Goal: Task Accomplishment & Management: Complete application form

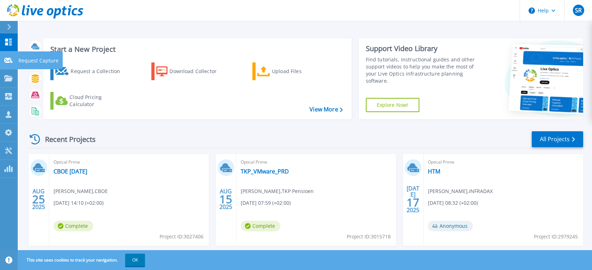
click at [8, 60] on icon at bounding box center [8, 60] width 9 height 5
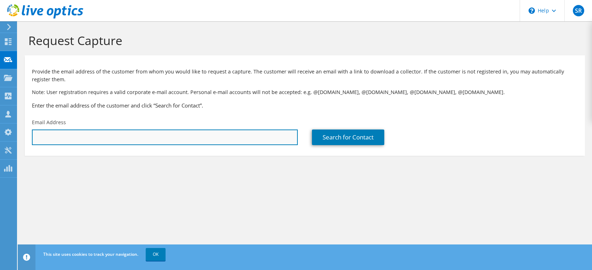
click at [147, 136] on input "text" at bounding box center [165, 137] width 266 height 16
paste input "[EMAIL_ADDRESS][DOMAIN_NAME]"
type input "[EMAIL_ADDRESS][DOMAIN_NAME]"
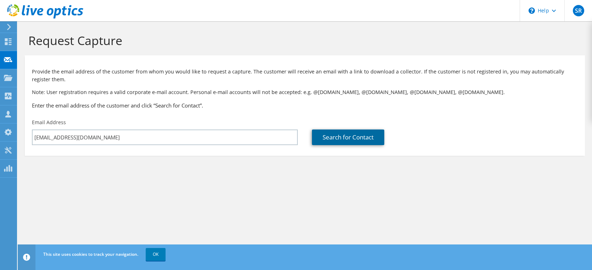
click at [336, 134] on link "Search for Contact" at bounding box center [348, 137] width 72 height 16
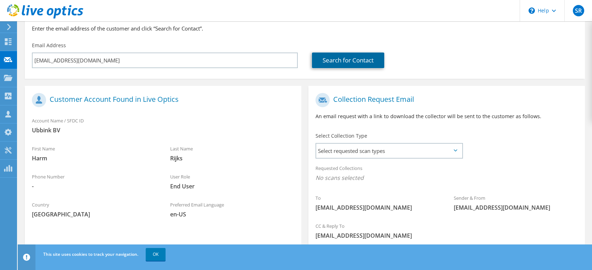
scroll to position [79, 0]
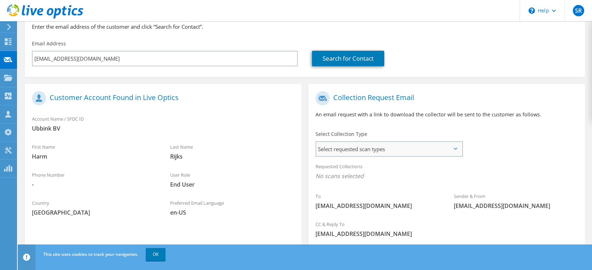
click at [363, 144] on span "Select requested scan types" at bounding box center [389, 149] width 146 height 14
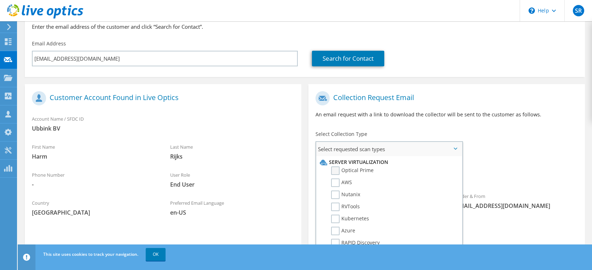
click at [335, 170] on label "Optical Prime" at bounding box center [352, 170] width 43 height 9
click at [0, 0] on input "Optical Prime" at bounding box center [0, 0] width 0 height 0
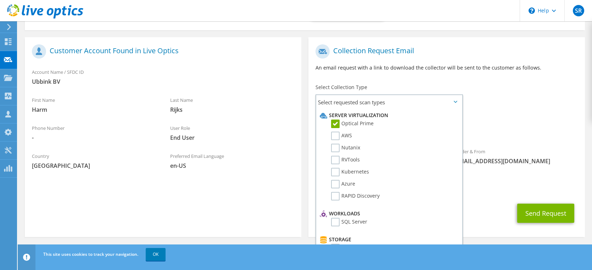
scroll to position [129, 0]
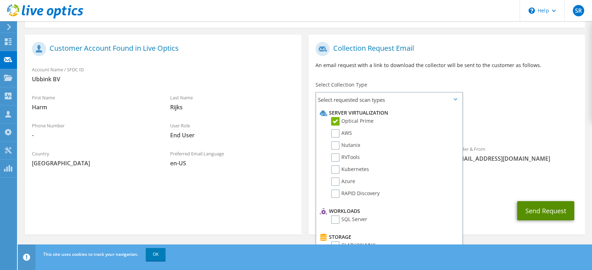
click at [544, 206] on button "Send Request" at bounding box center [545, 210] width 57 height 19
